Goal: Book appointment/travel/reservation

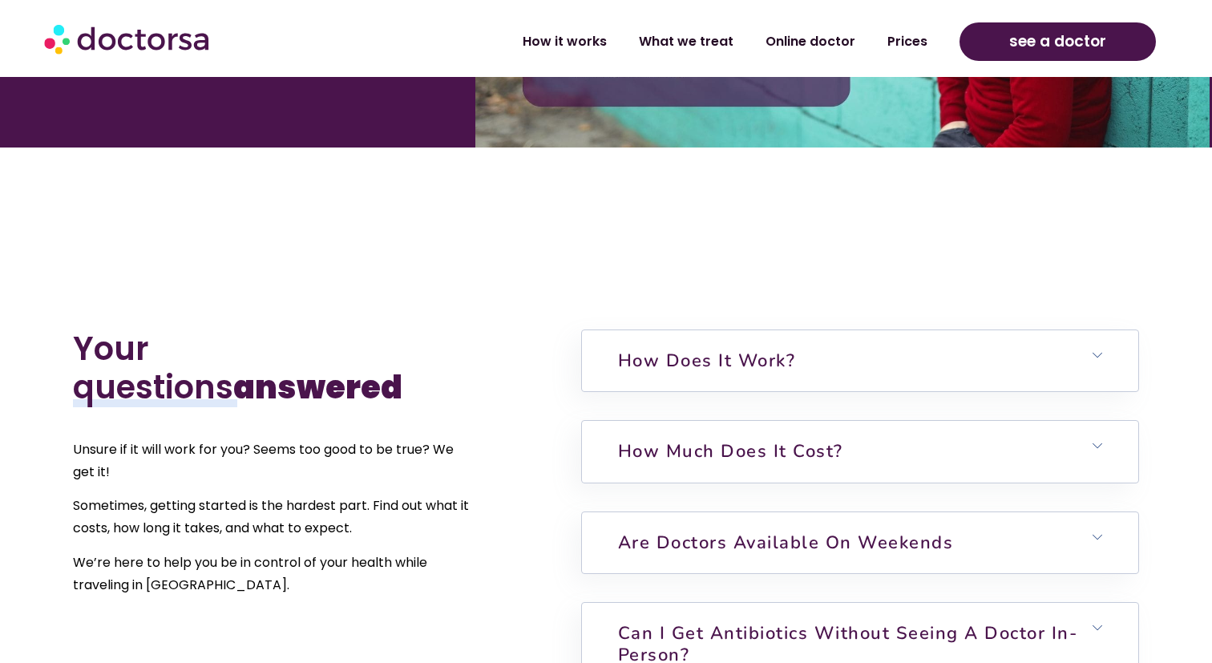
scroll to position [3299, 0]
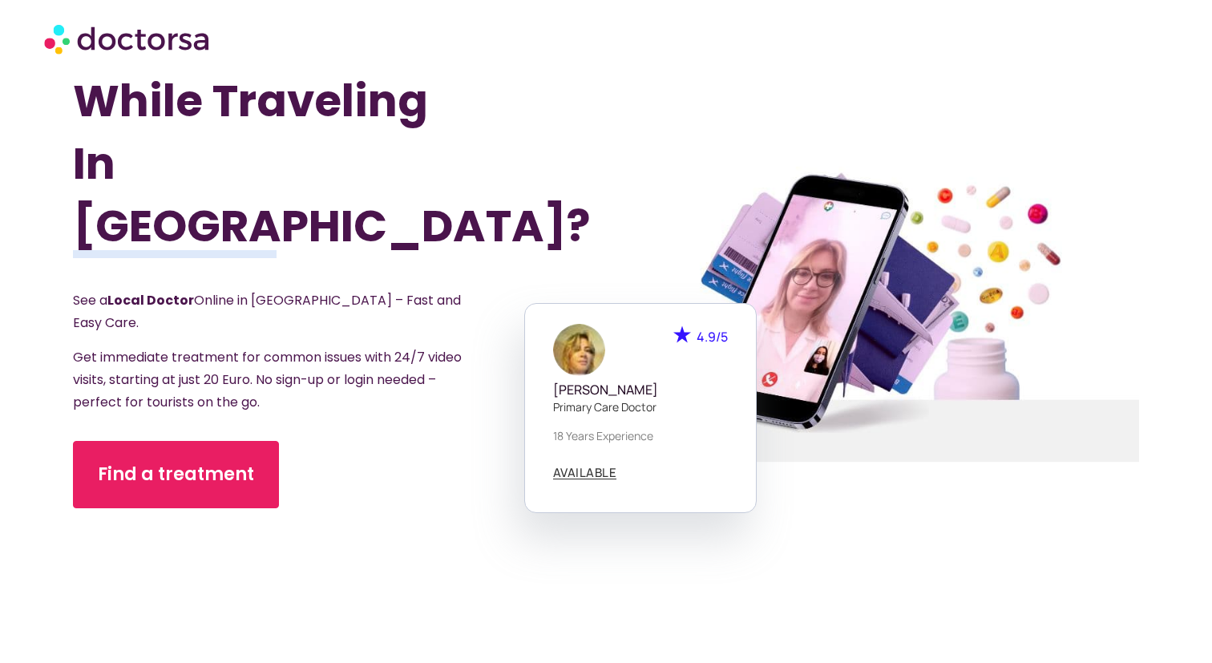
scroll to position [112, 0]
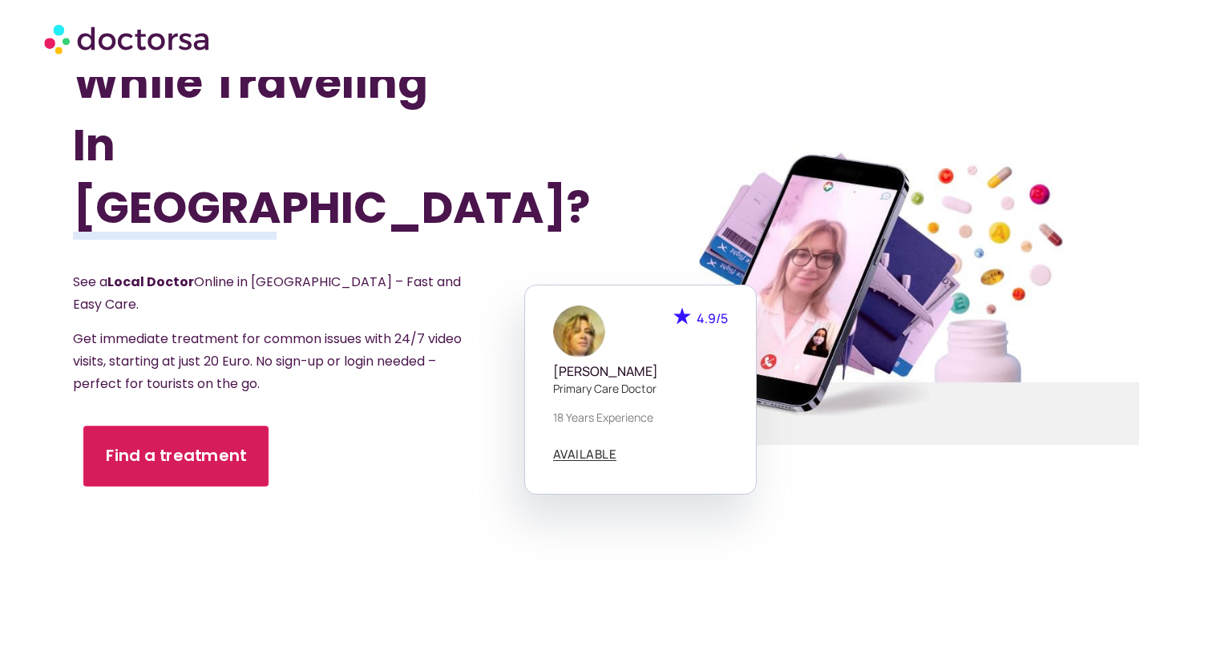
click at [204, 445] on span "Find a treatment" at bounding box center [175, 456] width 141 height 23
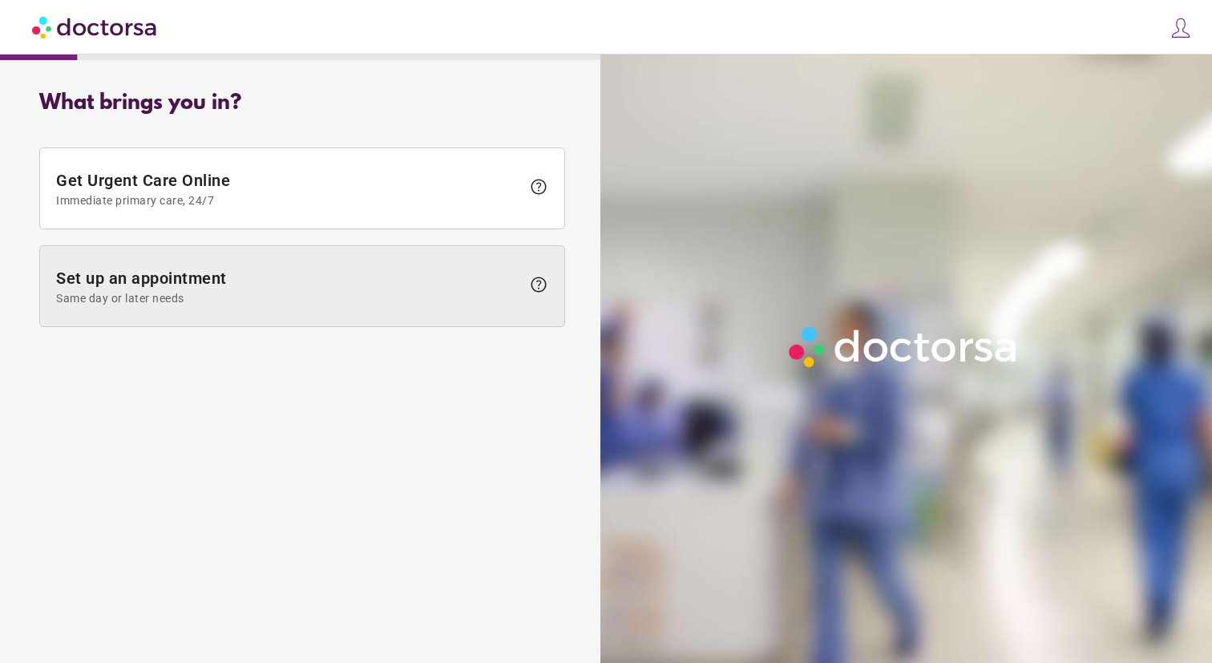
click at [251, 281] on span "Set up an appointment Same day or later needs" at bounding box center [288, 287] width 465 height 36
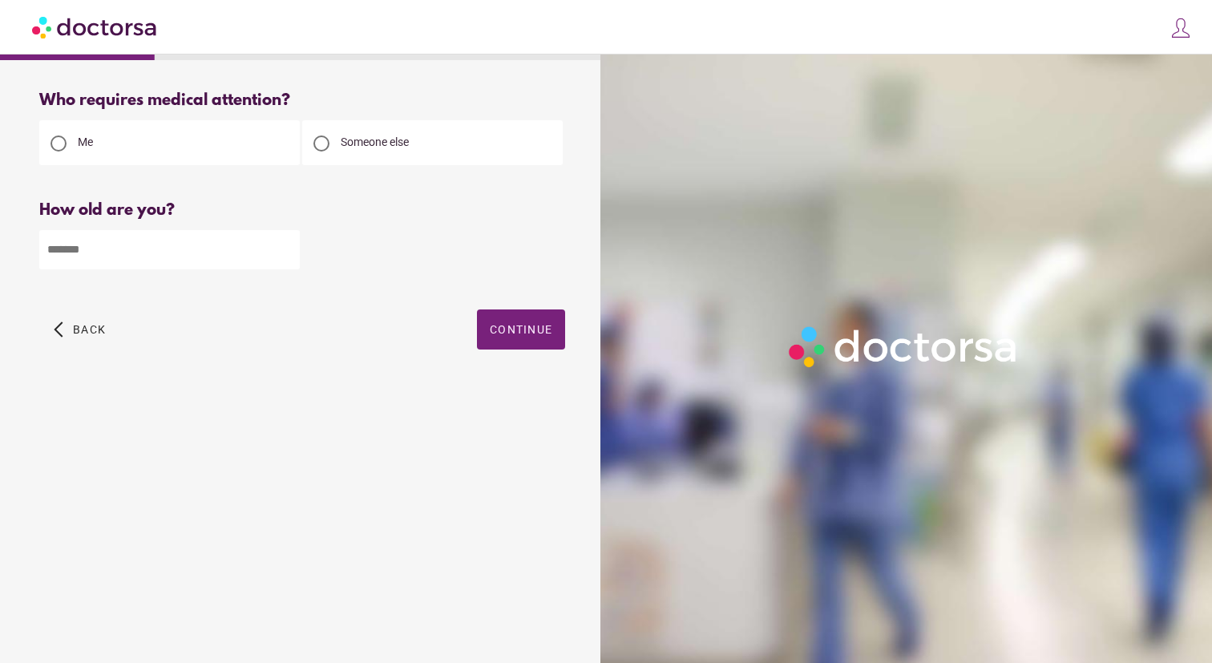
click at [215, 246] on input "number" at bounding box center [169, 249] width 261 height 39
type input "**"
click at [496, 330] on span "Continue" at bounding box center [521, 329] width 63 height 13
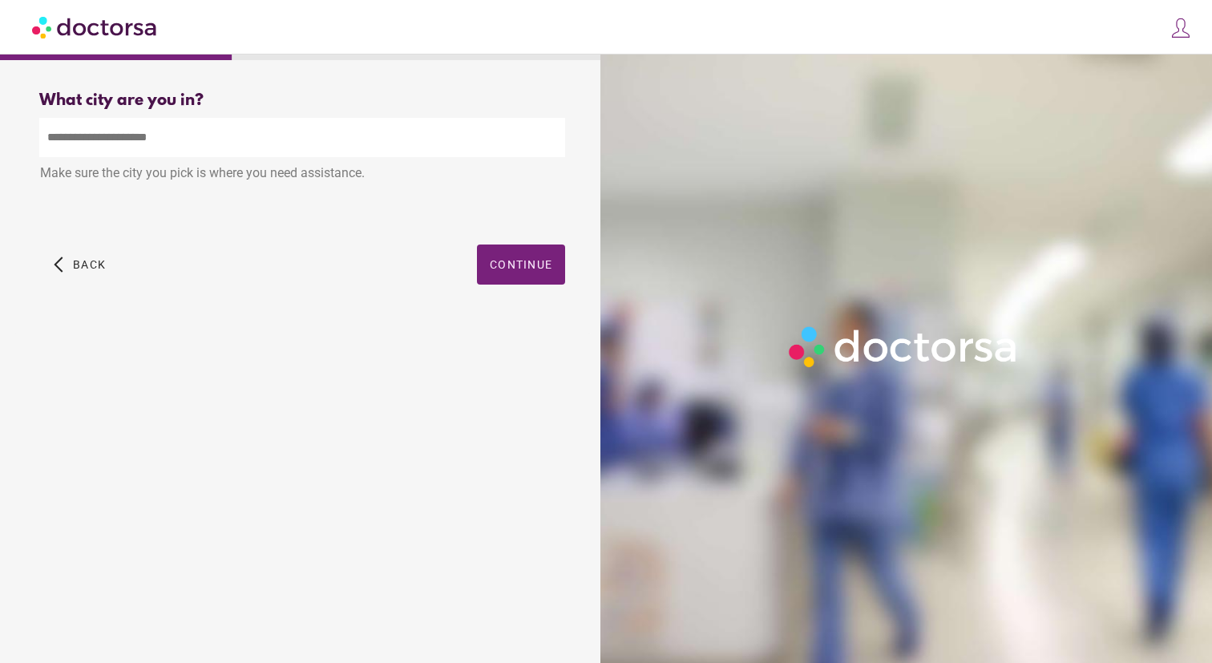
click at [253, 150] on input "text" at bounding box center [302, 137] width 526 height 39
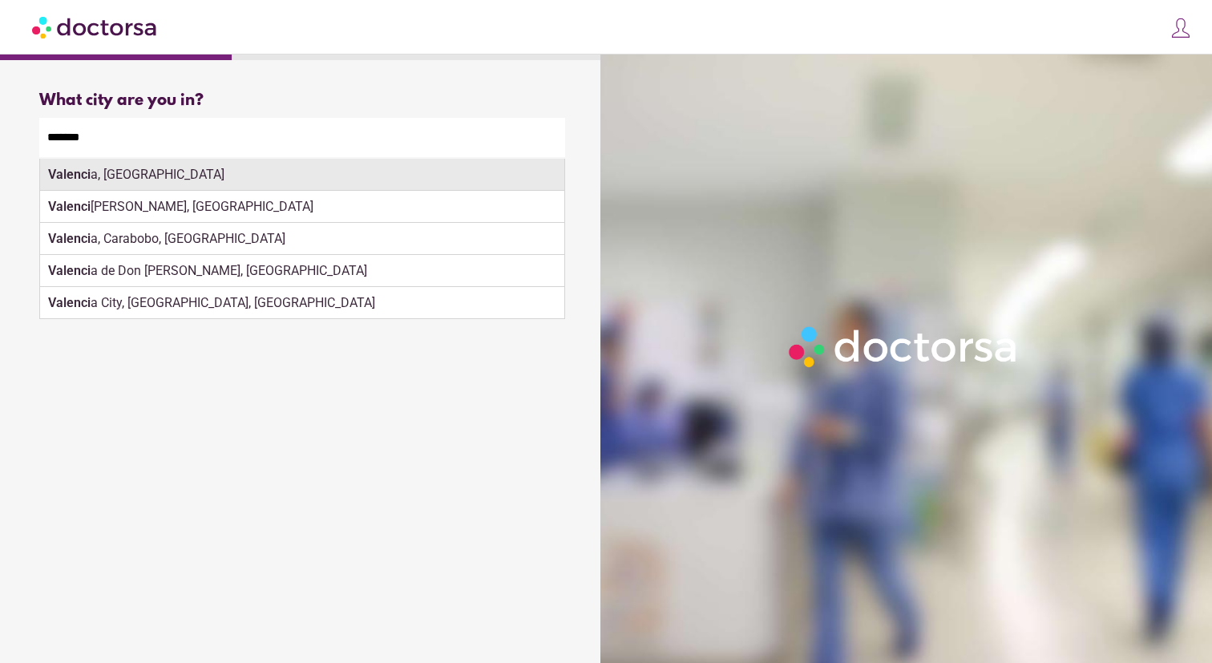
click at [148, 178] on div "Valenci a, Spain" at bounding box center [302, 175] width 524 height 32
type input "**********"
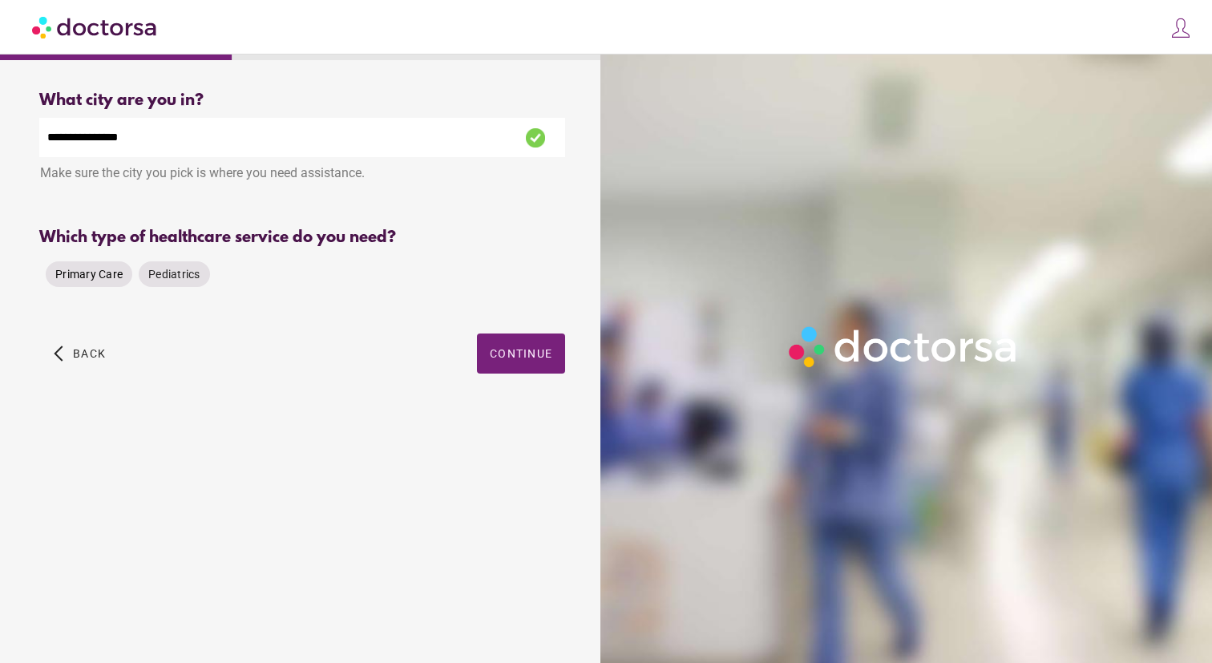
click at [91, 273] on span "Primary Care" at bounding box center [88, 274] width 67 height 13
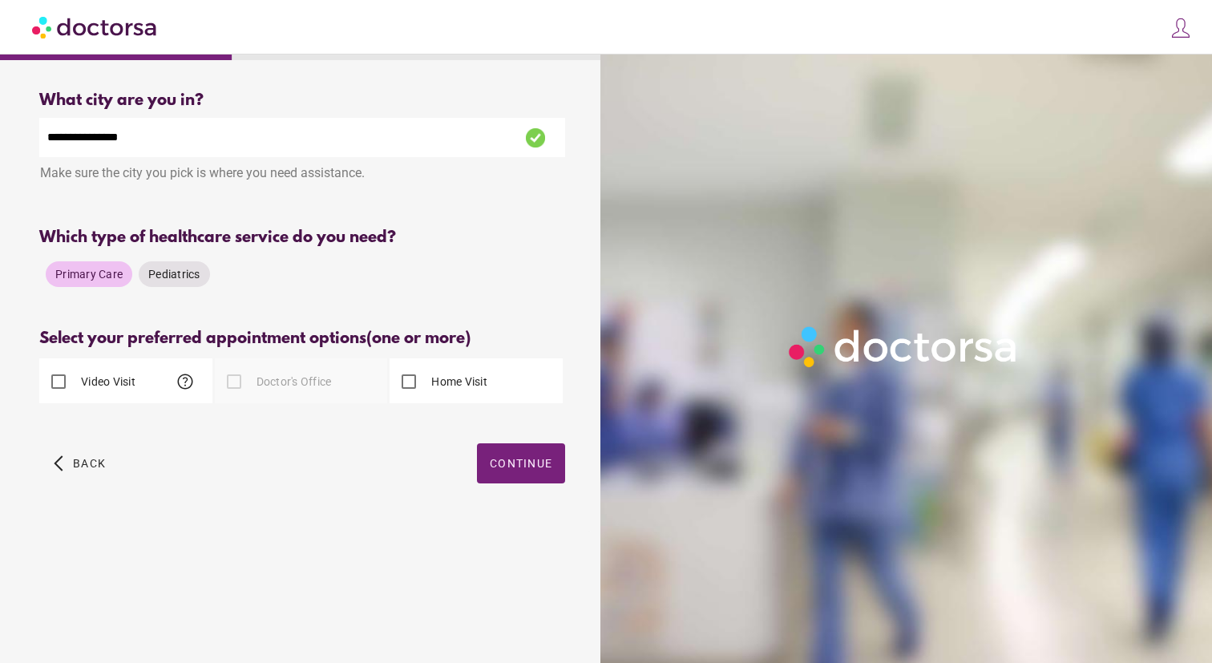
click at [232, 378] on div at bounding box center [234, 382] width 32 height 32
